Goal: Task Accomplishment & Management: Use online tool/utility

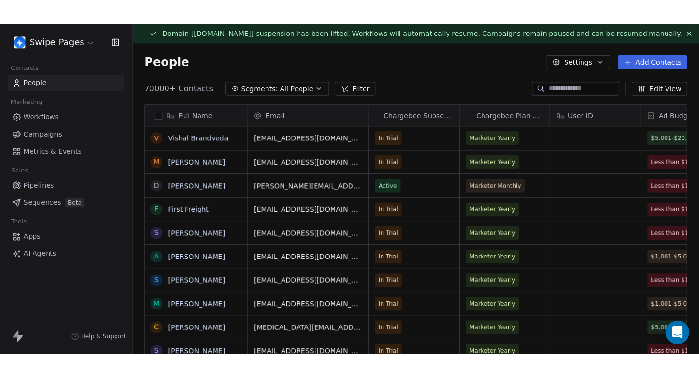
scroll to position [287, 560]
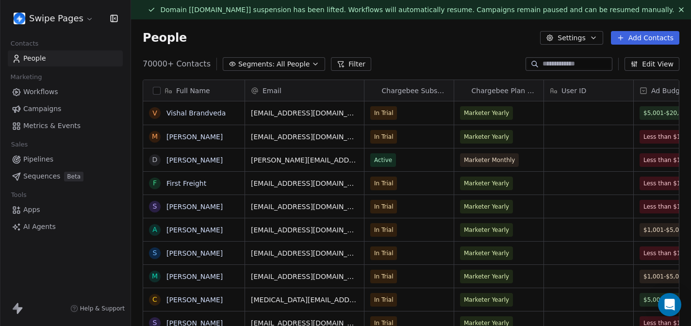
click at [46, 87] on span "Workflows" at bounding box center [40, 92] width 35 height 10
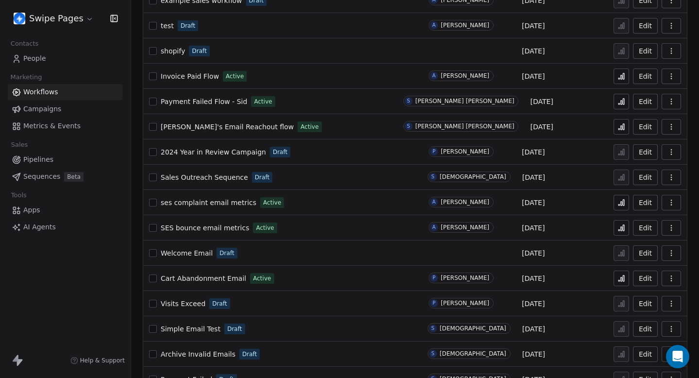
scroll to position [441, 0]
click at [672, 124] on icon "button" at bounding box center [672, 127] width 8 height 8
click at [595, 127] on div "[DATE]" at bounding box center [566, 126] width 73 height 12
click at [678, 125] on button "button" at bounding box center [671, 127] width 19 height 16
click at [642, 168] on span "Duplicate" at bounding box center [647, 166] width 33 height 10
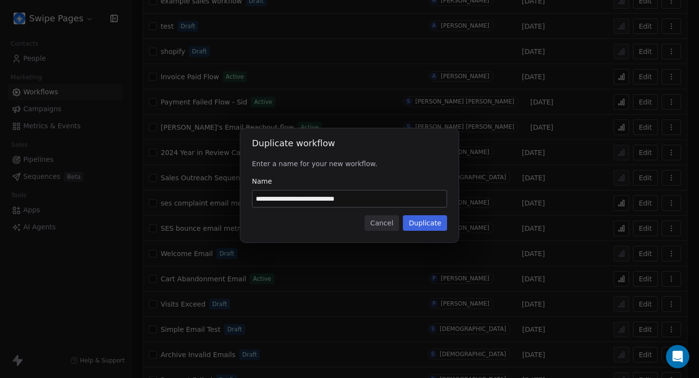
click at [426, 222] on button "Duplicate" at bounding box center [425, 223] width 44 height 16
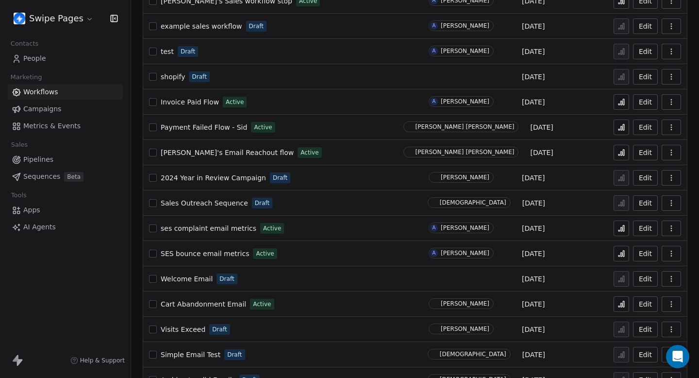
scroll to position [467, 0]
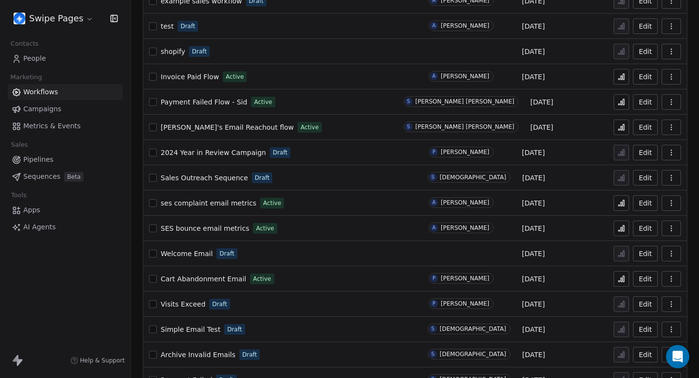
click at [690, 232] on div "Name Created by Created At Actions [PERSON_NAME]'s Email Reachout flow (Copy) D…" at bounding box center [415, 141] width 568 height 1073
